Goal: Task Accomplishment & Management: Use online tool/utility

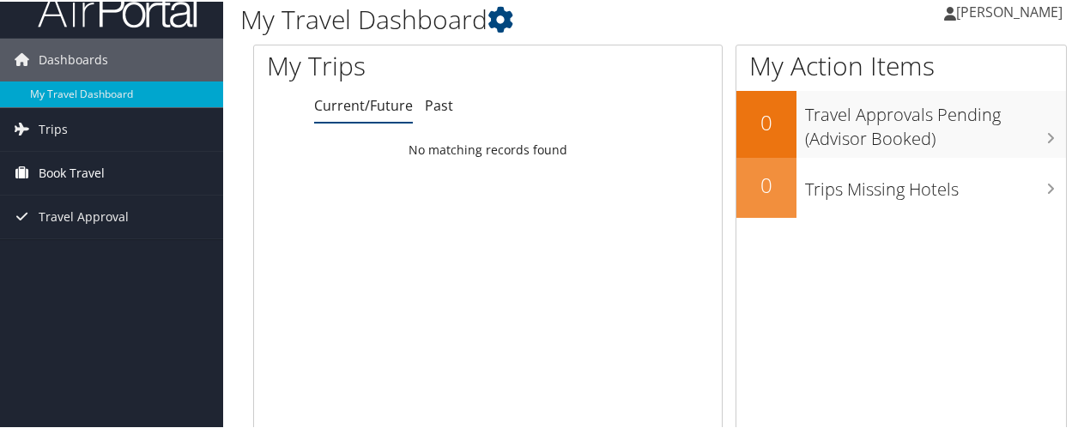
scroll to position [24, 0]
click at [62, 130] on span "Trips" at bounding box center [53, 127] width 29 height 43
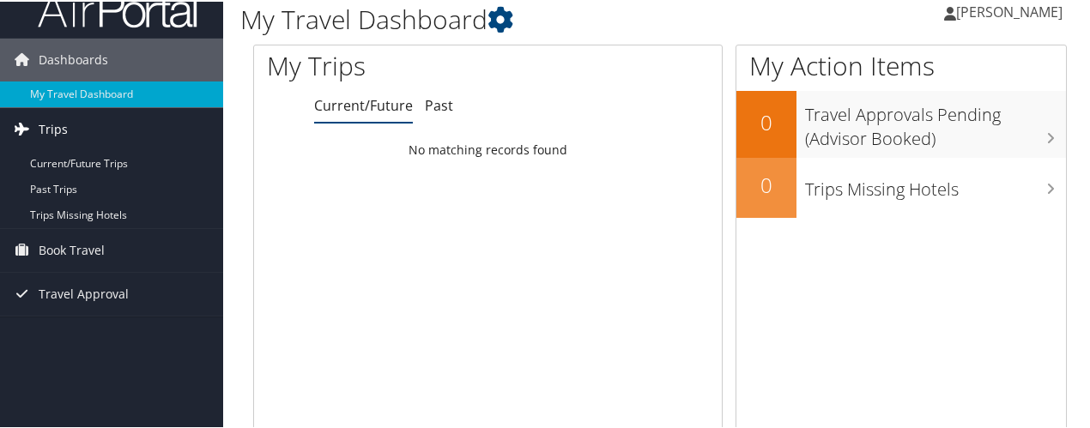
click at [48, 129] on span "Trips" at bounding box center [53, 127] width 29 height 43
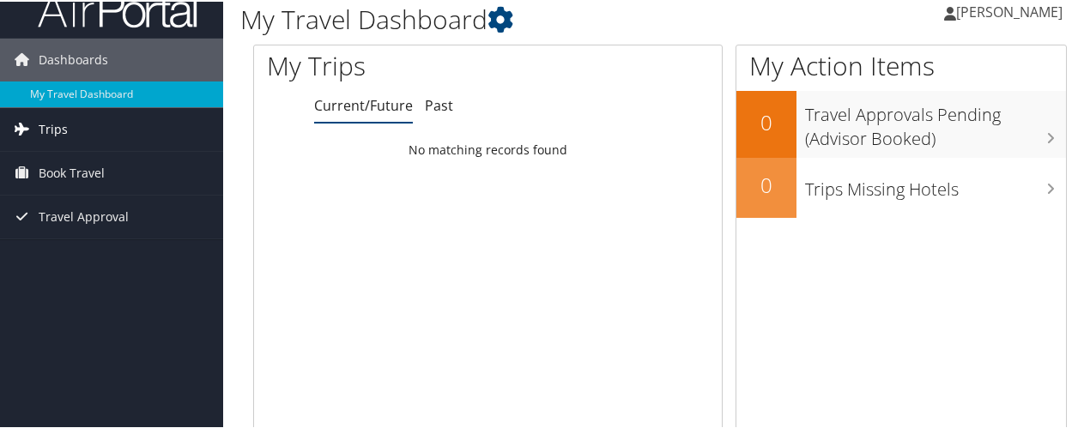
click at [52, 131] on span "Trips" at bounding box center [53, 127] width 29 height 43
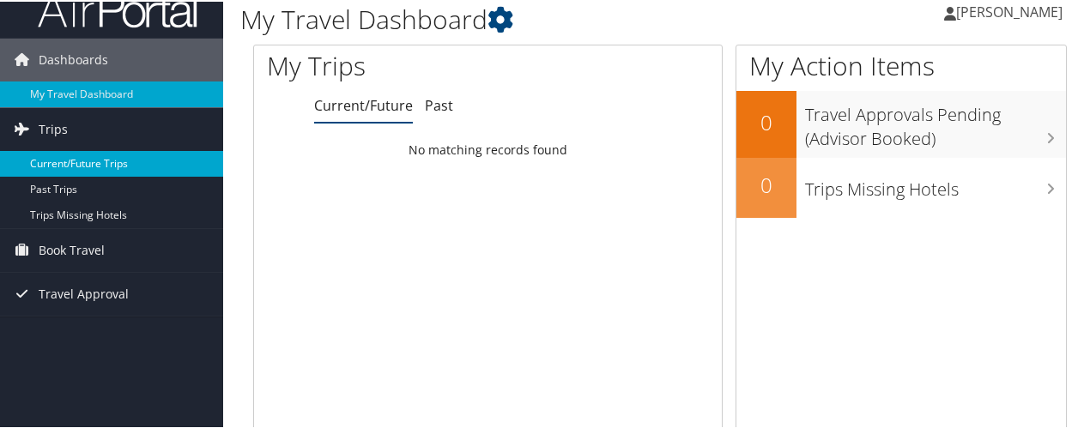
click at [98, 167] on link "Current/Future Trips" at bounding box center [111, 162] width 223 height 26
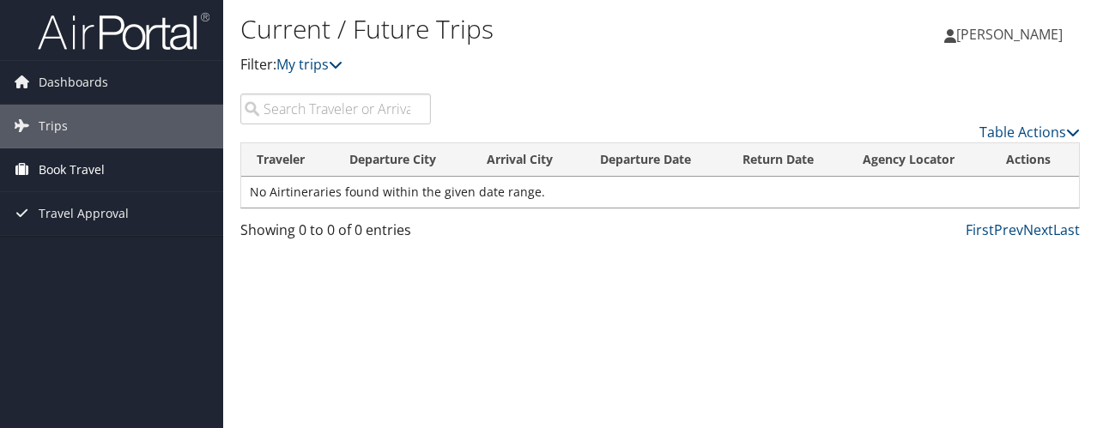
click at [68, 173] on span "Book Travel" at bounding box center [72, 170] width 66 height 43
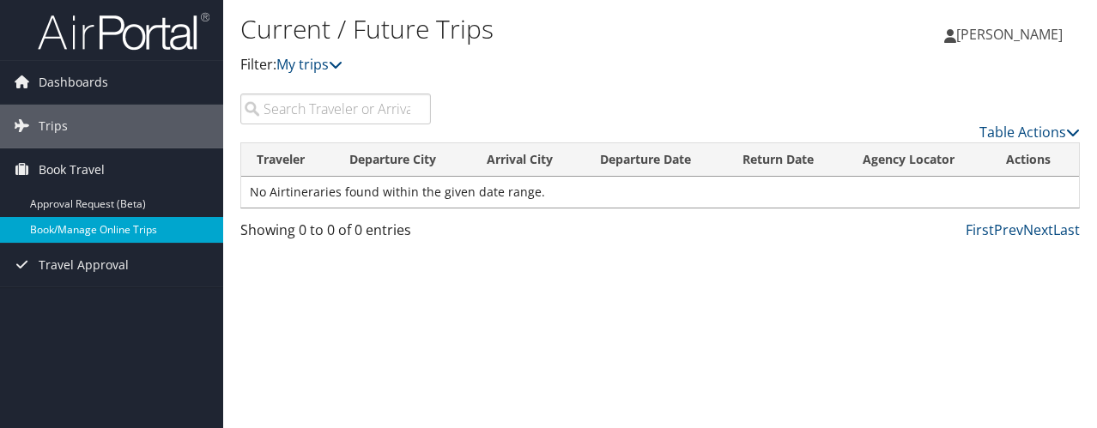
click at [84, 229] on link "Book/Manage Online Trips" at bounding box center [111, 230] width 223 height 26
